Goal: Information Seeking & Learning: Learn about a topic

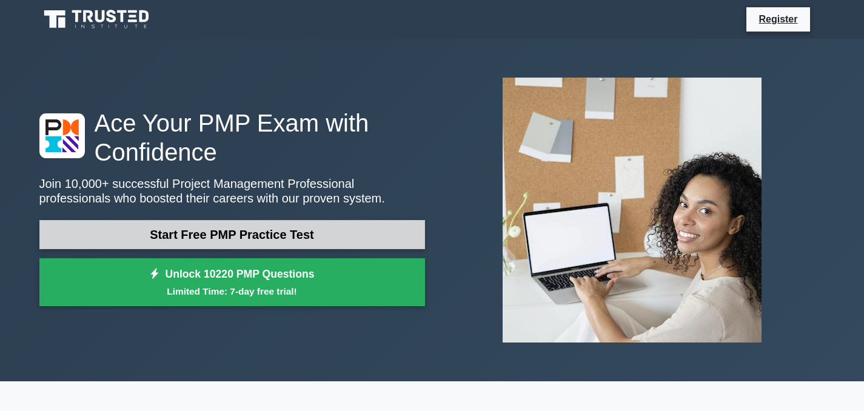
click at [191, 238] on link "Start Free PMP Practice Test" at bounding box center [231, 234] width 385 height 29
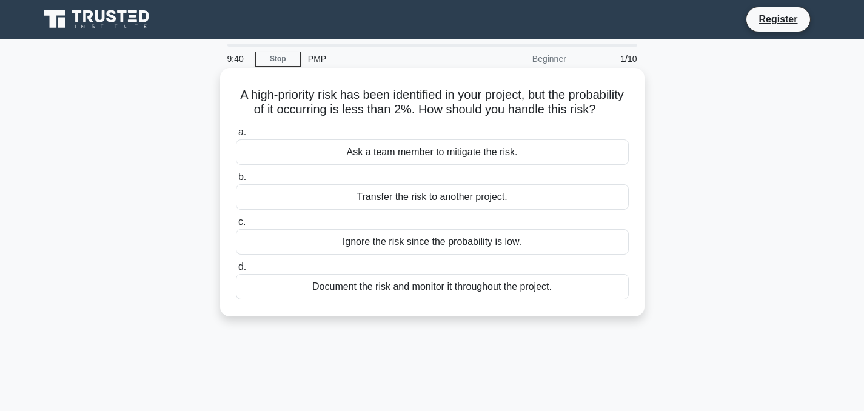
click at [333, 290] on div "Document the risk and monitor it throughout the project." at bounding box center [432, 286] width 393 height 25
click at [236, 271] on input "d. Document the risk and monitor it throughout the project." at bounding box center [236, 267] width 0 height 8
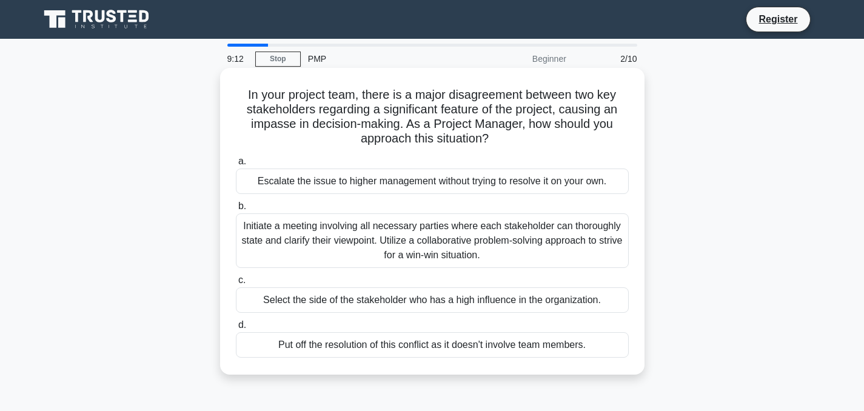
click at [307, 249] on div "Initiate a meeting involving all necessary parties where each stakeholder can t…" at bounding box center [432, 240] width 393 height 55
click at [236, 210] on input "b. Initiate a meeting involving all necessary parties where each stakeholder ca…" at bounding box center [236, 206] width 0 height 8
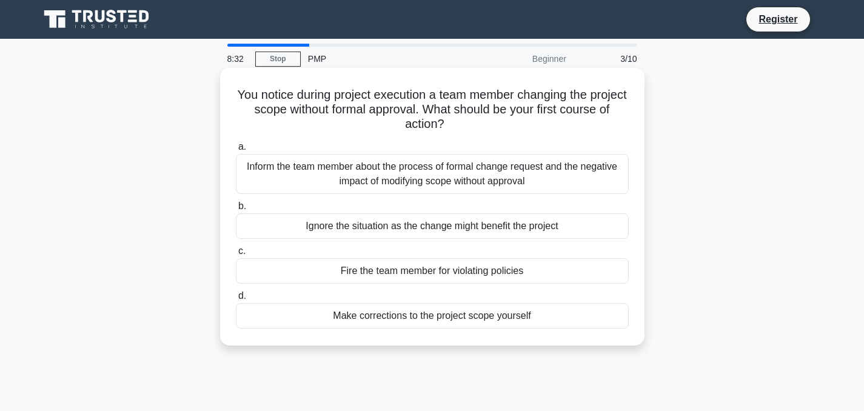
click at [456, 181] on div "Inform the team member about the process of formal change request and the negat…" at bounding box center [432, 174] width 393 height 40
click at [236, 151] on input "a. Inform the team member about the process of formal change request and the ne…" at bounding box center [236, 147] width 0 height 8
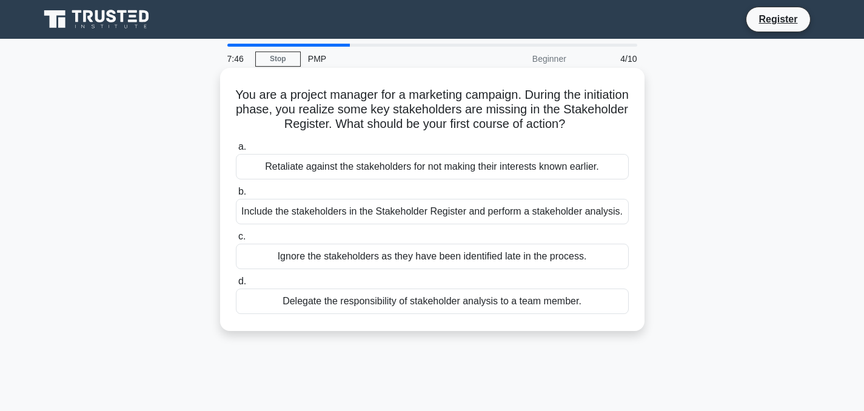
click at [265, 209] on div "Include the stakeholders in the Stakeholder Register and perform a stakeholder …" at bounding box center [432, 211] width 393 height 25
click at [236, 196] on input "b. Include the stakeholders in the Stakeholder Register and perform a stakehold…" at bounding box center [236, 192] width 0 height 8
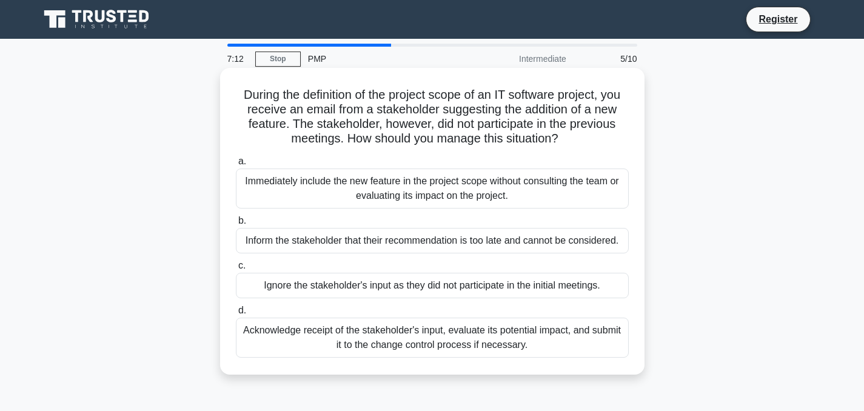
click at [259, 342] on div "Acknowledge receipt of the stakeholder's input, evaluate its potential impact, …" at bounding box center [432, 338] width 393 height 40
click at [236, 315] on input "d. Acknowledge receipt of the stakeholder's input, evaluate its potential impac…" at bounding box center [236, 311] width 0 height 8
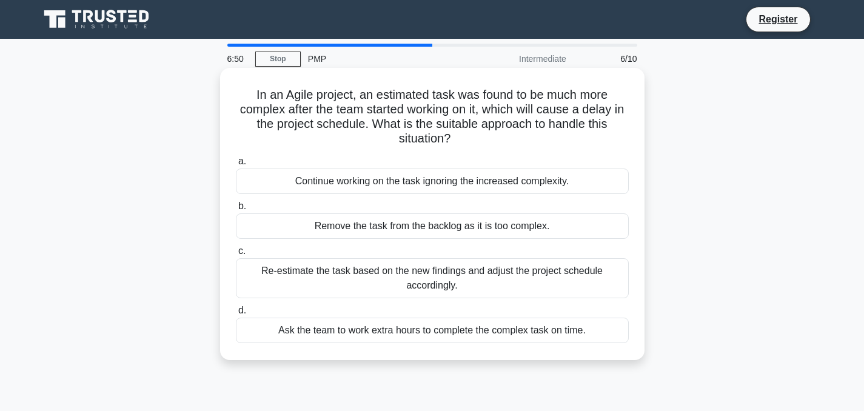
click at [333, 281] on div "Re-estimate the task based on the new findings and adjust the project schedule …" at bounding box center [432, 278] width 393 height 40
click at [236, 255] on input "c. Re-estimate the task based on the new findings and adjust the project schedu…" at bounding box center [236, 251] width 0 height 8
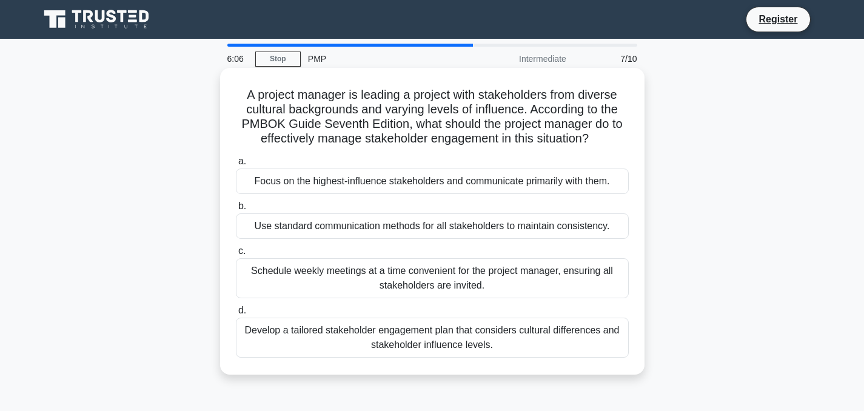
click at [271, 232] on div "Use standard communication methods for all stakeholders to maintain consistency." at bounding box center [432, 225] width 393 height 25
click at [236, 210] on input "b. Use standard communication methods for all stakeholders to maintain consiste…" at bounding box center [236, 206] width 0 height 8
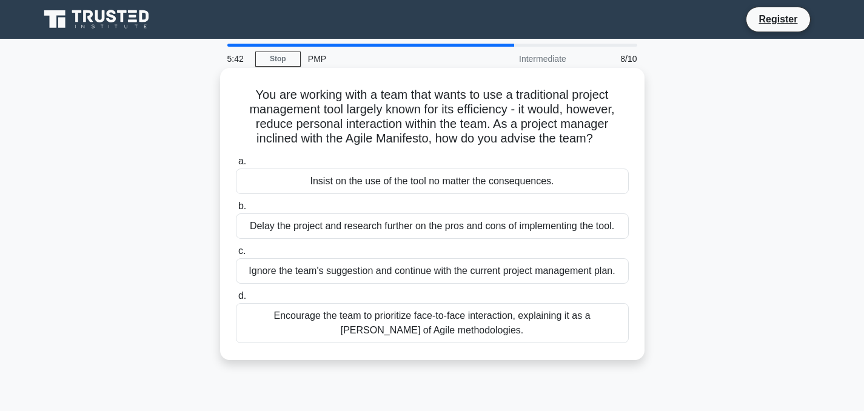
click at [269, 315] on div "Encourage the team to prioritize face-to-face interaction, explaining it as a t…" at bounding box center [432, 323] width 393 height 40
click at [236, 300] on input "d. Encourage the team to prioritize face-to-face interaction, explaining it as …" at bounding box center [236, 296] width 0 height 8
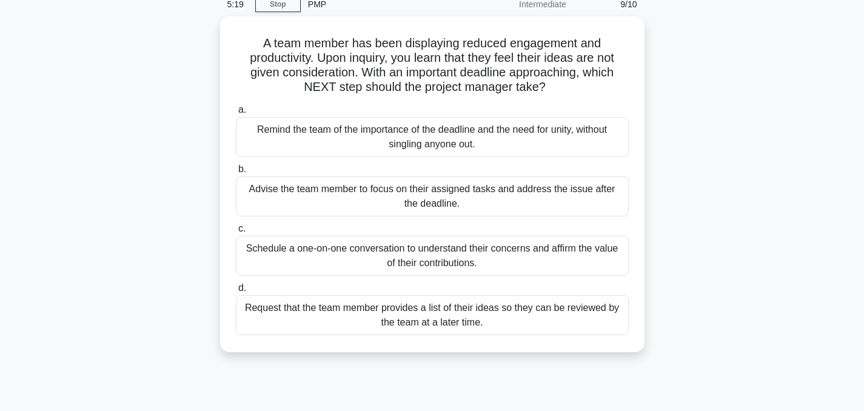
scroll to position [65, 0]
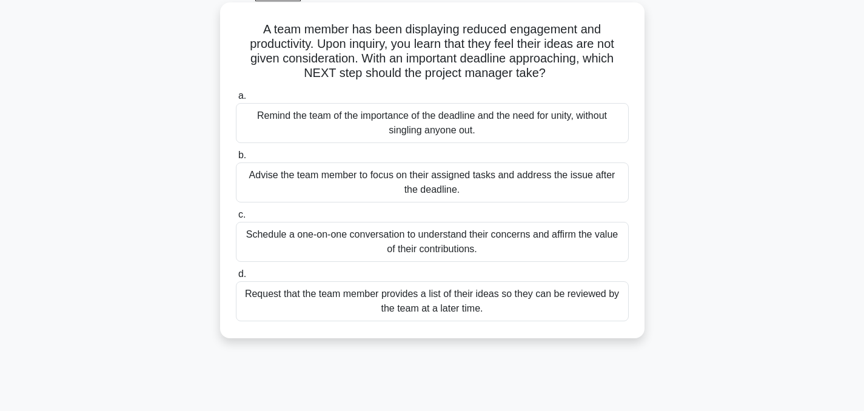
click at [278, 245] on div "Schedule a one-on-one conversation to understand their concerns and affirm the …" at bounding box center [432, 242] width 393 height 40
click at [236, 219] on input "c. Schedule a one-on-one conversation to understand their concerns and affirm t…" at bounding box center [236, 215] width 0 height 8
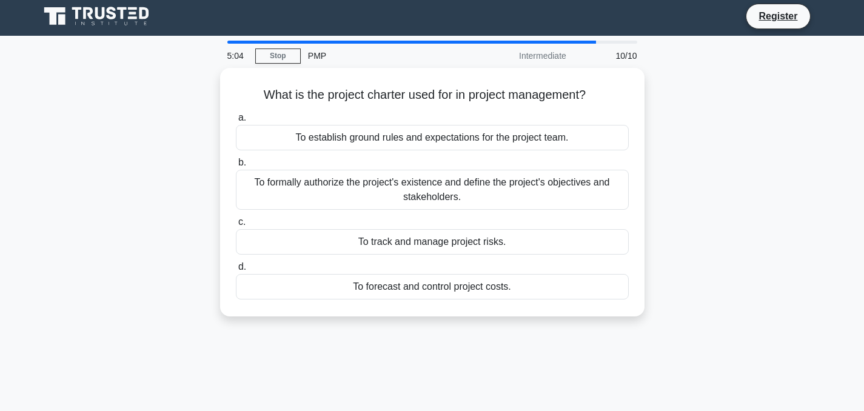
scroll to position [0, 0]
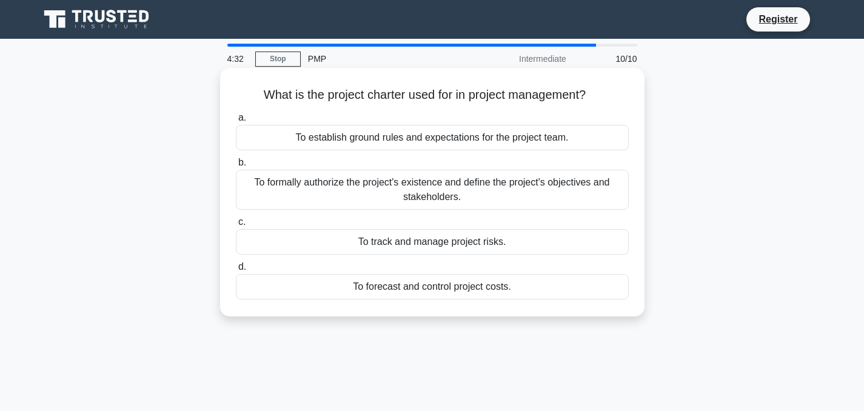
click at [318, 144] on div "To establish ground rules and expectations for the project team." at bounding box center [432, 137] width 393 height 25
click at [236, 122] on input "a. To establish ground rules and expectations for the project team." at bounding box center [236, 118] width 0 height 8
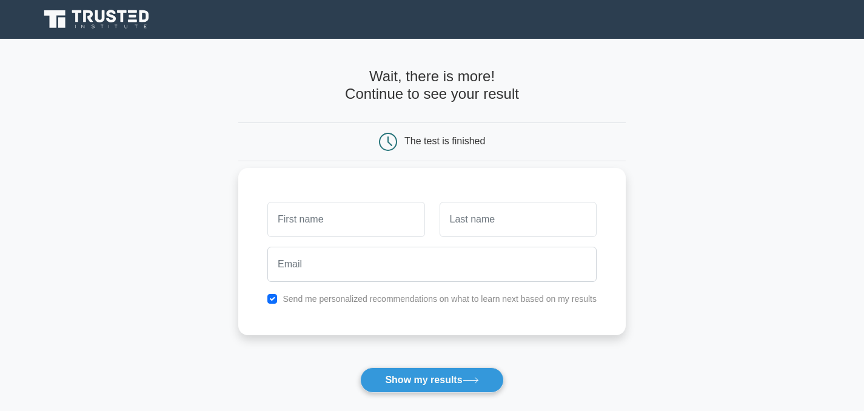
click at [293, 223] on input "text" at bounding box center [345, 219] width 157 height 35
type input "Lionetta"
click at [495, 235] on input "text" at bounding box center [517, 219] width 157 height 35
type input "Oyinsan"
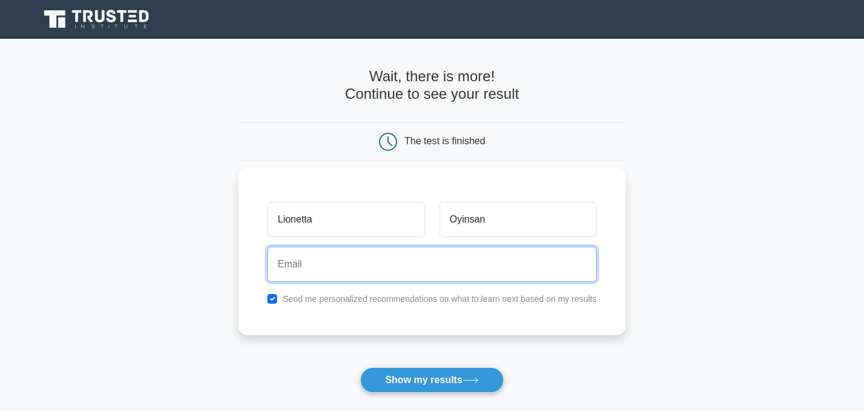
click at [469, 265] on input "email" at bounding box center [431, 264] width 329 height 35
type input "poohdami@aol.com"
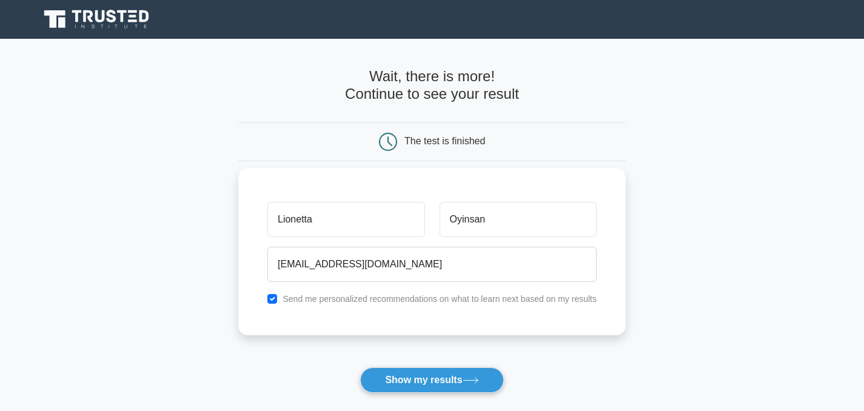
click at [305, 299] on label "Send me personalized recommendations on what to learn next based on my results" at bounding box center [439, 299] width 314 height 10
click at [275, 301] on input "checkbox" at bounding box center [272, 299] width 10 height 10
checkbox input "false"
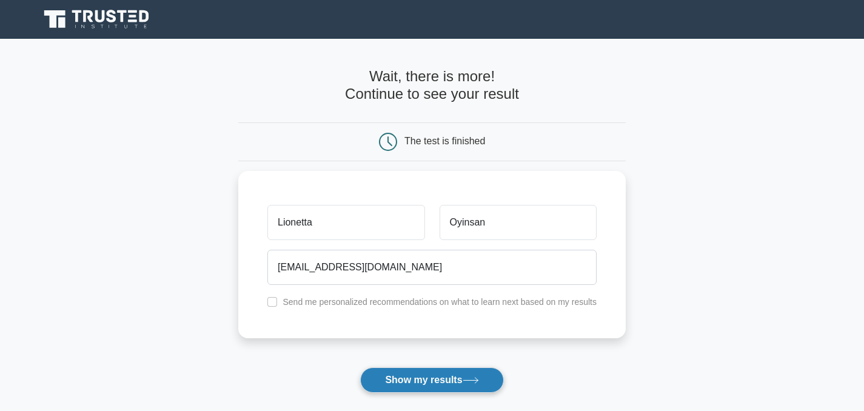
click at [390, 383] on button "Show my results" at bounding box center [431, 379] width 143 height 25
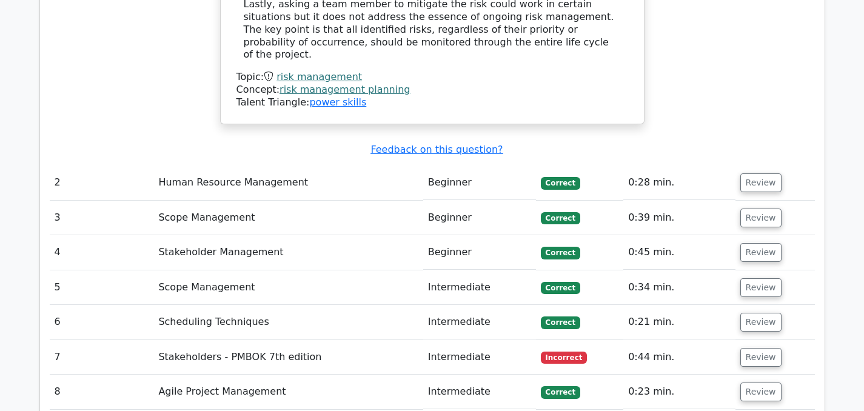
scroll to position [1529, 0]
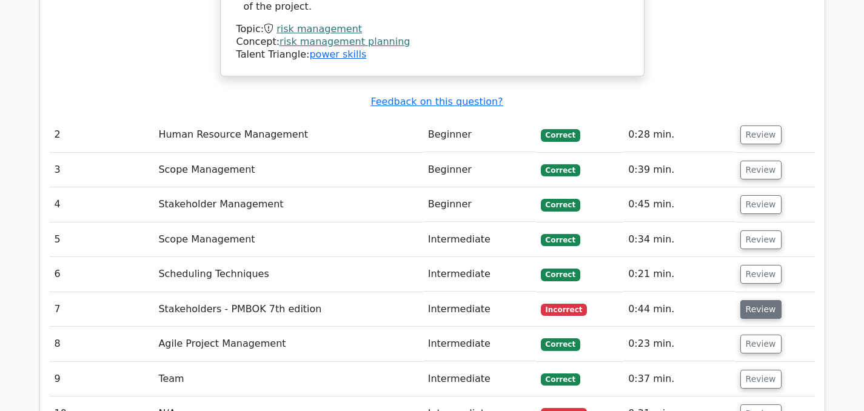
click at [747, 300] on button "Review" at bounding box center [760, 309] width 41 height 19
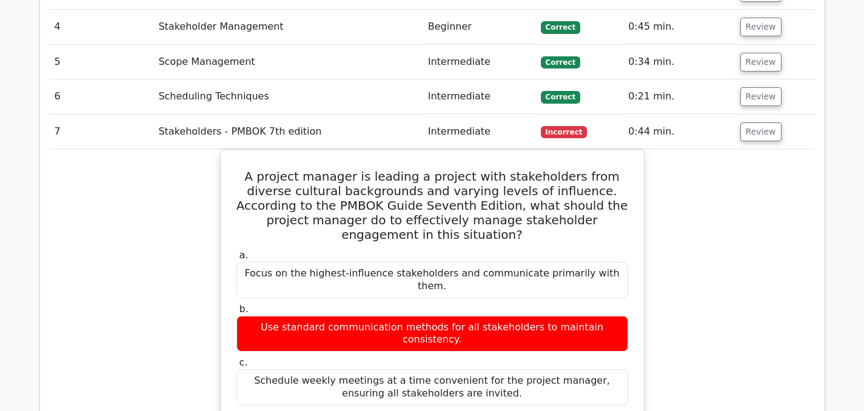
scroll to position [1686, 0]
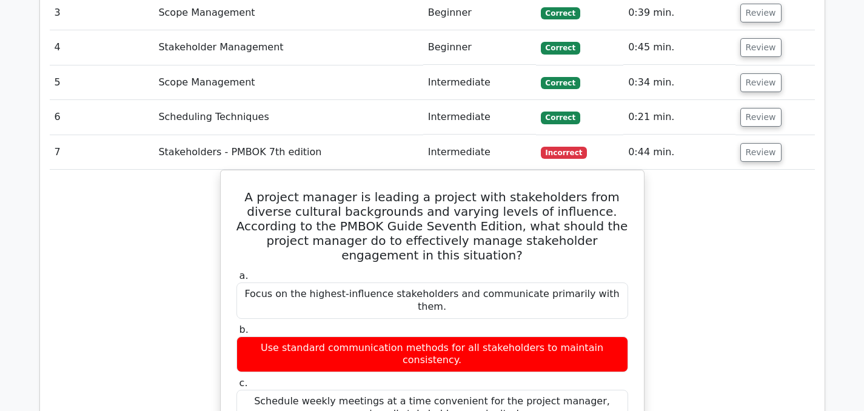
click at [744, 143] on button "Review" at bounding box center [760, 152] width 41 height 19
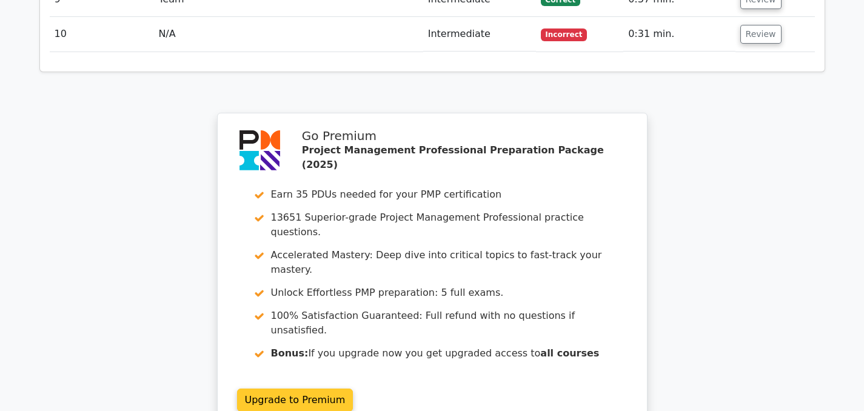
scroll to position [1797, 0]
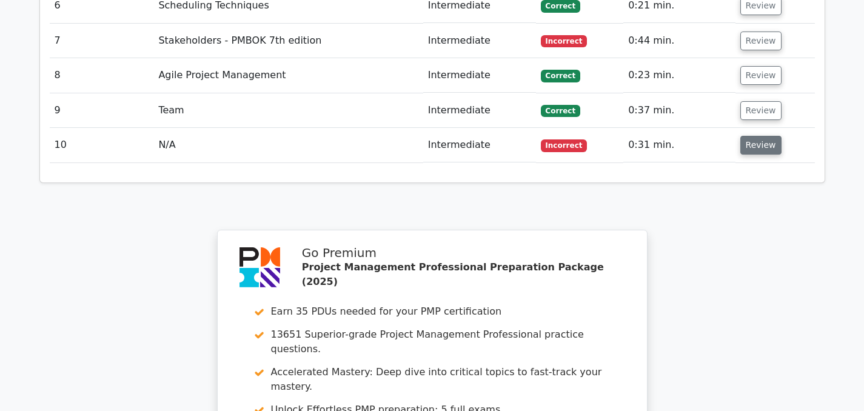
click at [740, 136] on button "Review" at bounding box center [760, 145] width 41 height 19
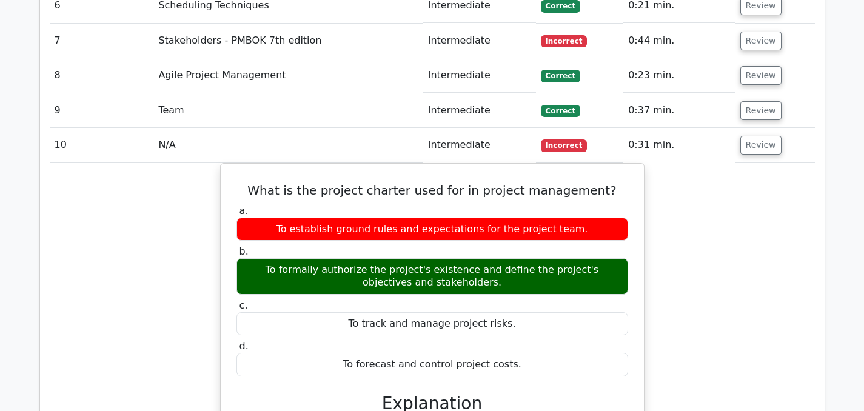
click at [718, 314] on div "What is the project charter used for in project management? a. To establish gro…" at bounding box center [432, 393] width 765 height 460
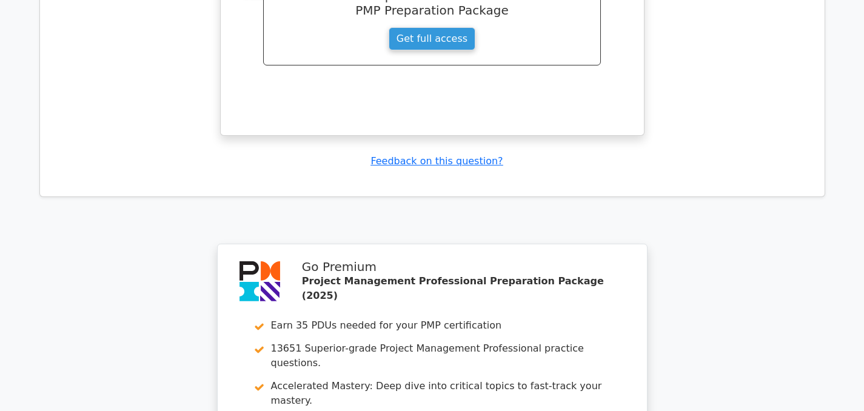
scroll to position [1868, 0]
